Goal: Task Accomplishment & Management: Use online tool/utility

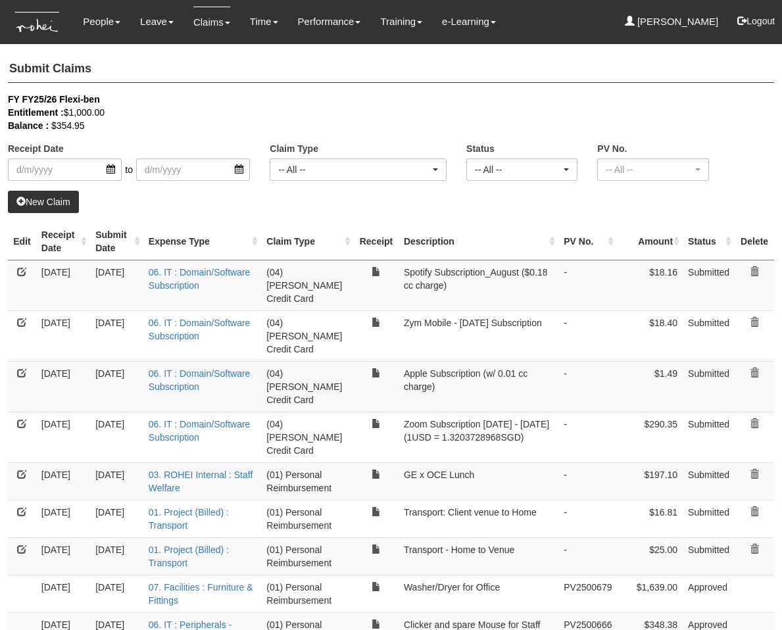
select select "50"
click at [303, 211] on div "New Claim" at bounding box center [391, 202] width 767 height 22
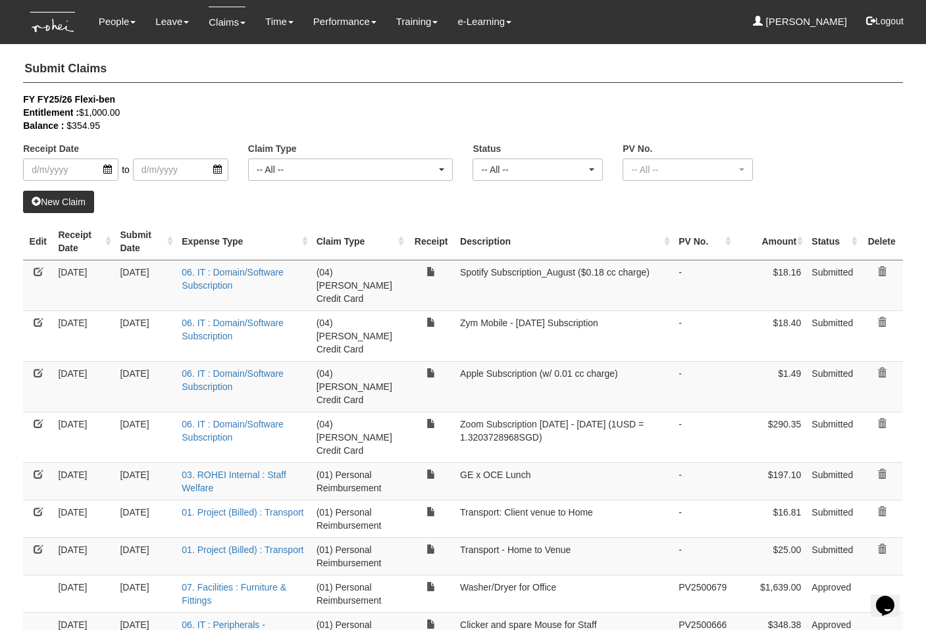
drag, startPoint x: 276, startPoint y: 209, endPoint x: 266, endPoint y: 207, distance: 10.6
click at [276, 209] on div "New Claim" at bounding box center [463, 202] width 880 height 22
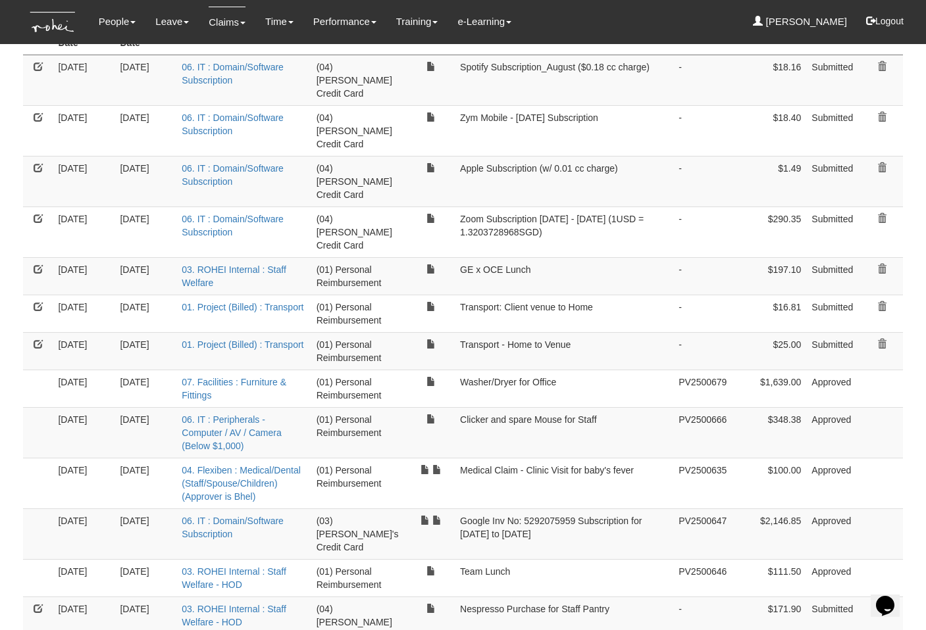
scroll to position [222, 0]
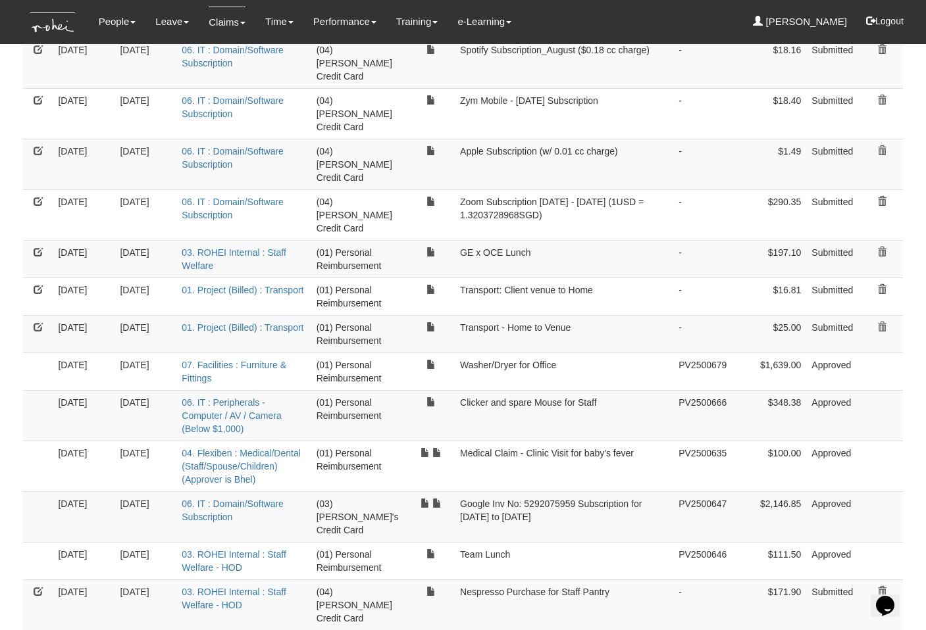
click at [455, 542] on td "Team Lunch" at bounding box center [564, 561] width 218 height 38
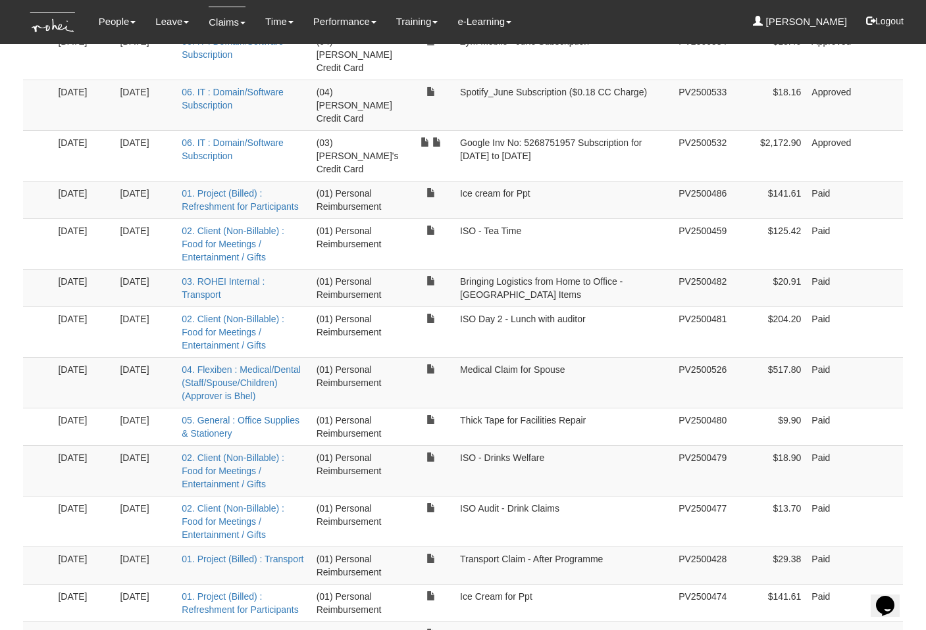
scroll to position [1692, 0]
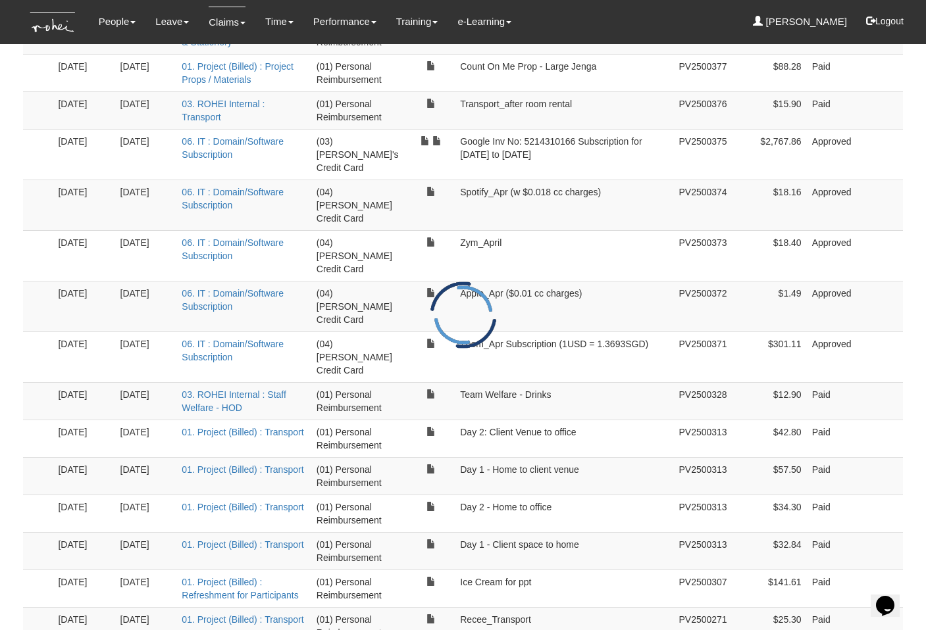
scroll to position [0, 0]
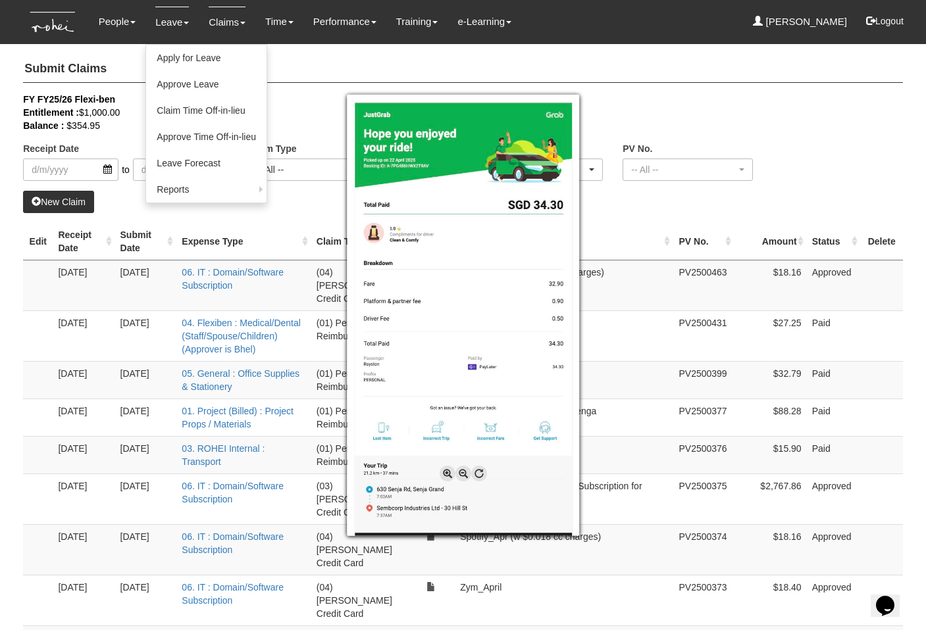
drag, startPoint x: 218, startPoint y: 99, endPoint x: 143, endPoint y: 35, distance: 98.9
click at [216, 98] on div at bounding box center [463, 315] width 926 height 630
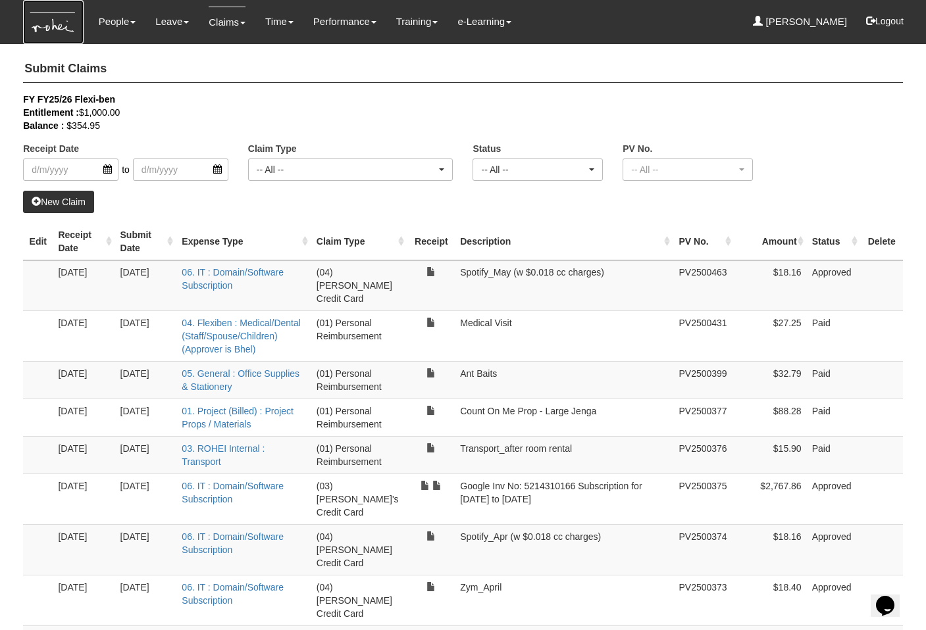
click at [53, 30] on img at bounding box center [53, 22] width 60 height 44
